Goal: Information Seeking & Learning: Find specific fact

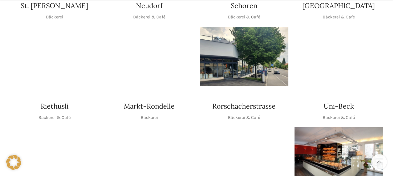
scroll to position [275, 0]
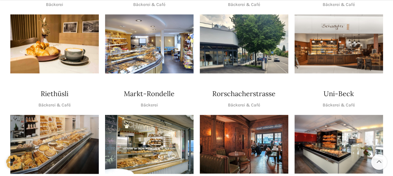
click at [332, 117] on img "1 / 1" at bounding box center [339, 144] width 89 height 59
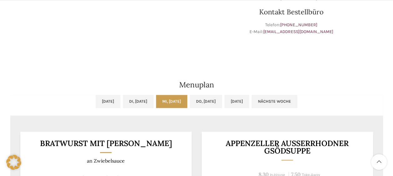
scroll to position [263, 0]
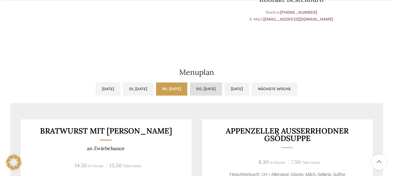
click at [208, 90] on link "Do, [DATE]" at bounding box center [206, 89] width 32 height 13
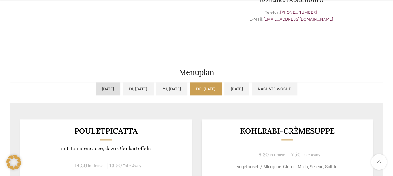
click at [96, 89] on link "[DATE]" at bounding box center [108, 89] width 25 height 13
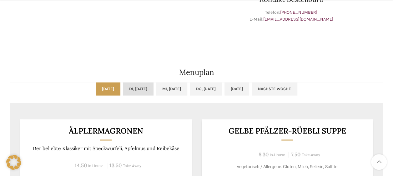
click at [135, 85] on link "Di, [DATE]" at bounding box center [138, 89] width 31 height 13
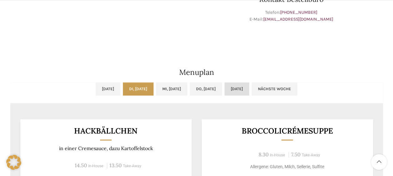
click at [249, 88] on link "[DATE]" at bounding box center [237, 89] width 25 height 13
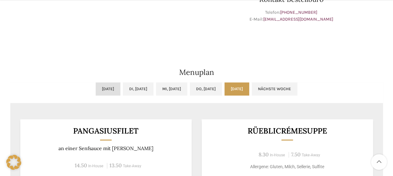
click at [96, 85] on link "[DATE]" at bounding box center [108, 89] width 25 height 13
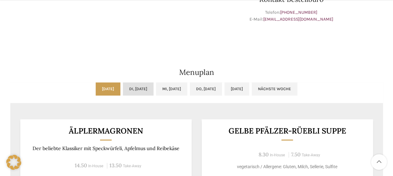
click at [136, 89] on link "Di, [DATE]" at bounding box center [138, 89] width 31 height 13
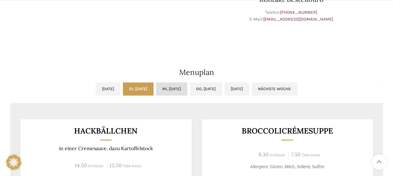
click at [165, 87] on link "Mi, [DATE]" at bounding box center [171, 89] width 31 height 13
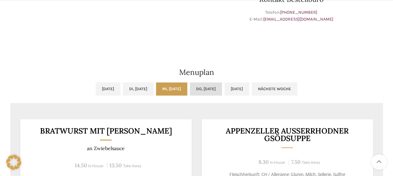
click at [216, 86] on link "Do, [DATE]" at bounding box center [206, 89] width 32 height 13
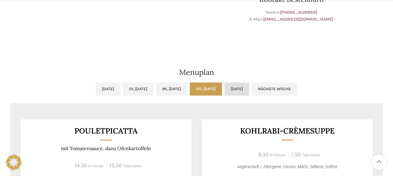
click at [249, 89] on link "[DATE]" at bounding box center [237, 89] width 25 height 13
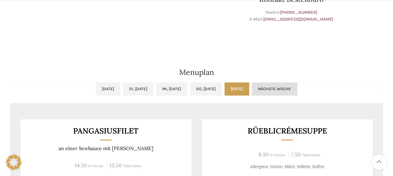
click at [292, 86] on link "Nächste Woche" at bounding box center [275, 89] width 46 height 13
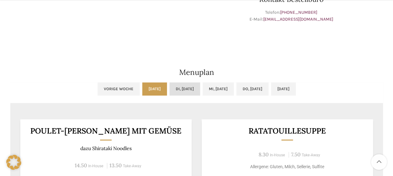
click at [177, 87] on link "Di, [DATE]" at bounding box center [185, 89] width 31 height 13
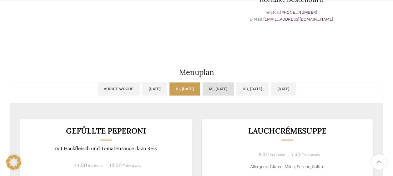
click at [216, 89] on link "Mi, [DATE]" at bounding box center [218, 89] width 31 height 13
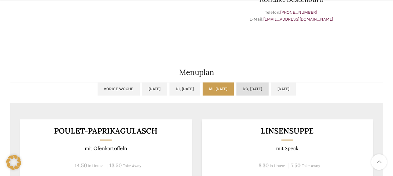
click at [255, 89] on link "Do, [DATE]" at bounding box center [252, 89] width 32 height 13
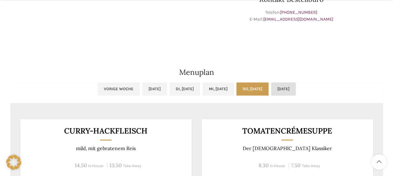
click at [293, 87] on link "[DATE]" at bounding box center [283, 89] width 25 height 13
